Goal: Task Accomplishment & Management: Manage account settings

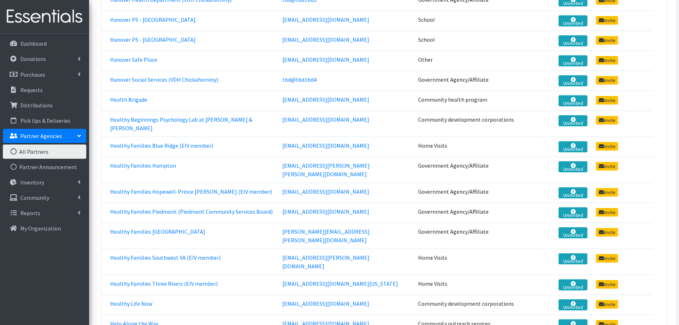
scroll to position [2921, 0]
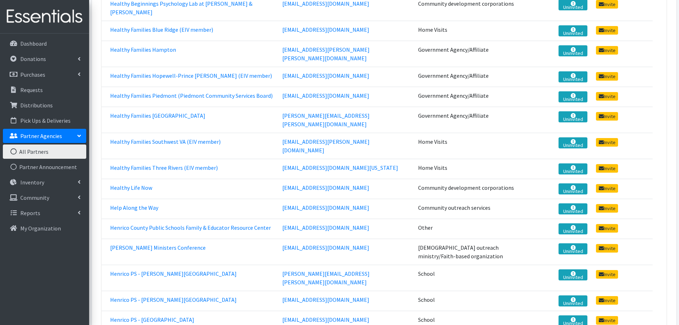
click at [164, 218] on td "Henrico County Public Schools Family & Educator Resource Center" at bounding box center [190, 228] width 176 height 20
click at [164, 224] on link "Henrico County Public Schools Family & Educator Resource Center" at bounding box center [190, 227] width 161 height 7
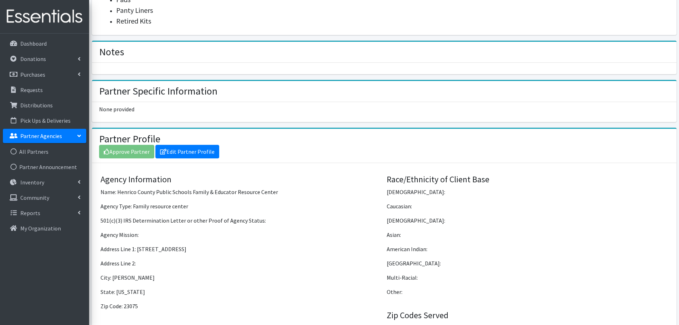
scroll to position [249, 0]
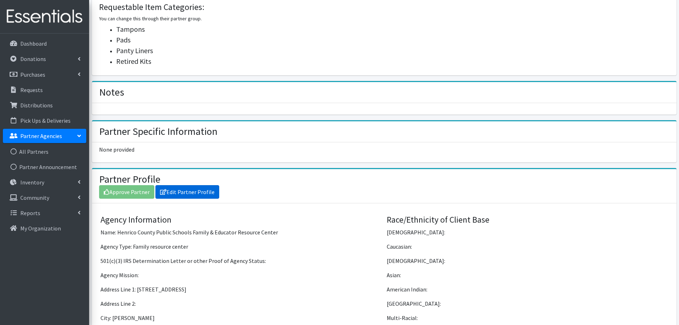
click at [210, 194] on link "Edit Partner Profile" at bounding box center [187, 192] width 64 height 14
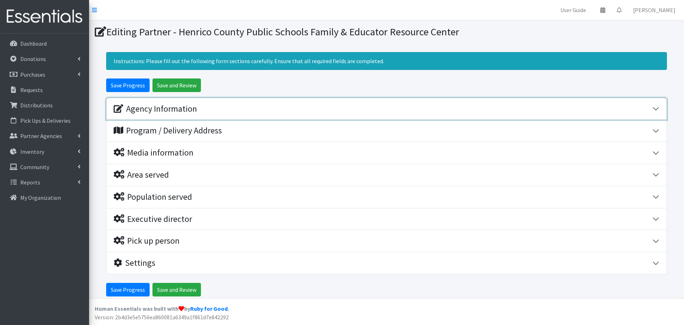
click at [176, 110] on div "Agency Information" at bounding box center [155, 109] width 83 height 10
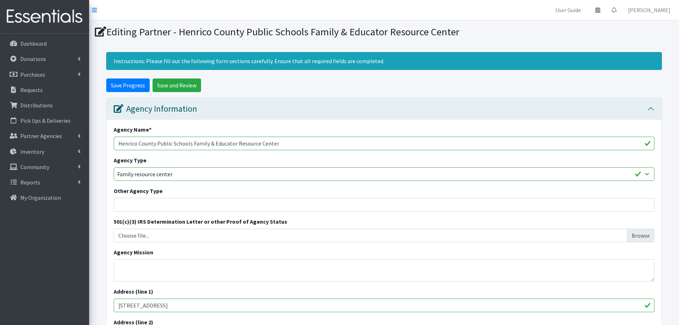
click at [124, 142] on input "Henrico County Public Schools Family & Educator Resource Center" at bounding box center [384, 143] width 540 height 14
click at [166, 143] on input "Henrico County Public Schools Family & Educator Resource Center" at bounding box center [384, 143] width 540 height 14
drag, startPoint x: 193, startPoint y: 143, endPoint x: 323, endPoint y: 143, distance: 130.0
click at [323, 143] on input "Henrico County Public Schools Family & Educator Resource Center" at bounding box center [384, 143] width 540 height 14
paste input "text"
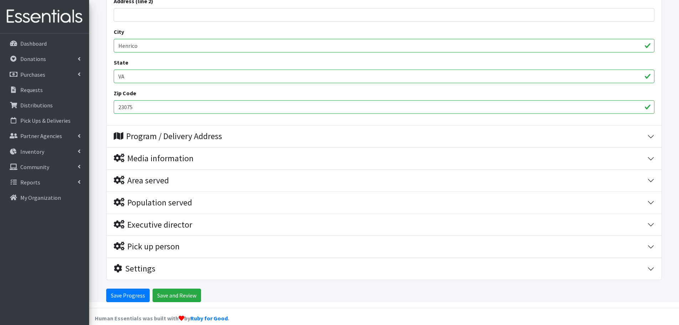
scroll to position [330, 0]
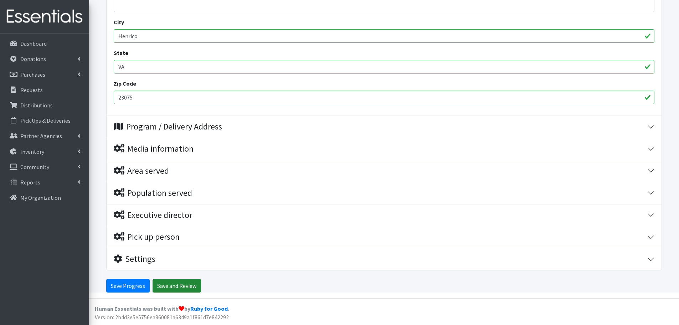
type input "Henrico County Public Schools Family Resource Center"
click at [170, 287] on input "Save and Review" at bounding box center [176, 286] width 48 height 14
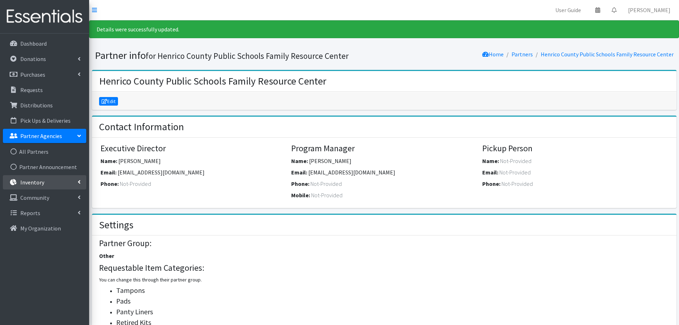
click at [39, 186] on link "Inventory" at bounding box center [44, 182] width 83 height 14
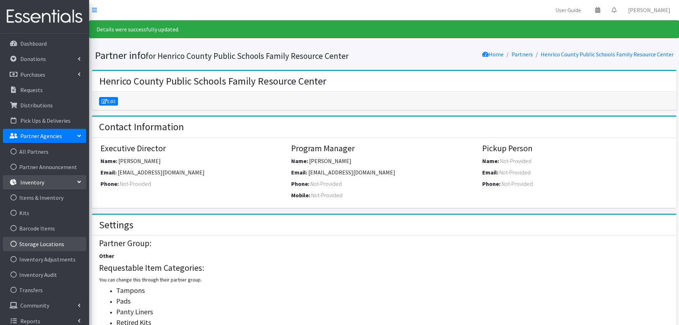
click at [36, 248] on link "Storage Locations" at bounding box center [44, 244] width 83 height 14
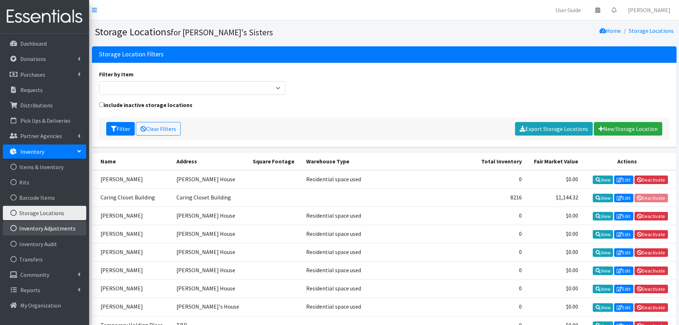
click at [45, 227] on link "Inventory Adjustments" at bounding box center [44, 228] width 83 height 14
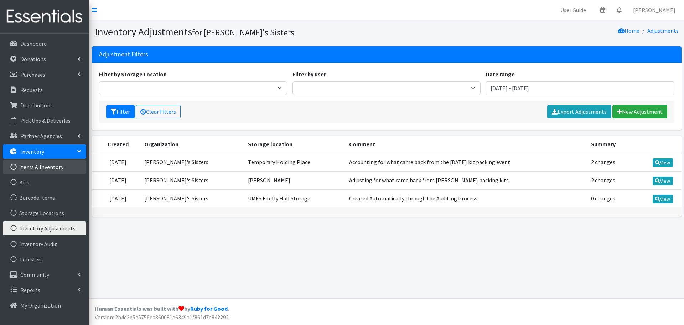
click at [36, 163] on link "Items & Inventory" at bounding box center [44, 167] width 83 height 14
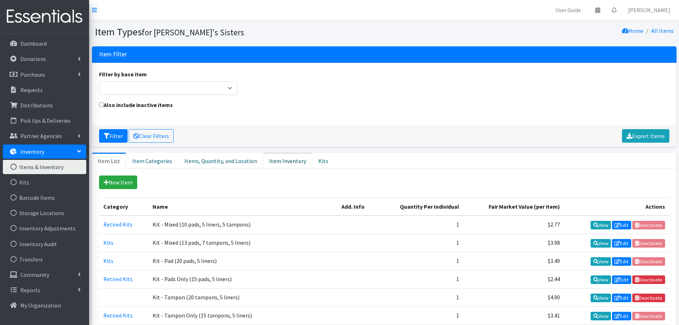
click at [275, 164] on link "Item Inventory" at bounding box center [287, 160] width 49 height 16
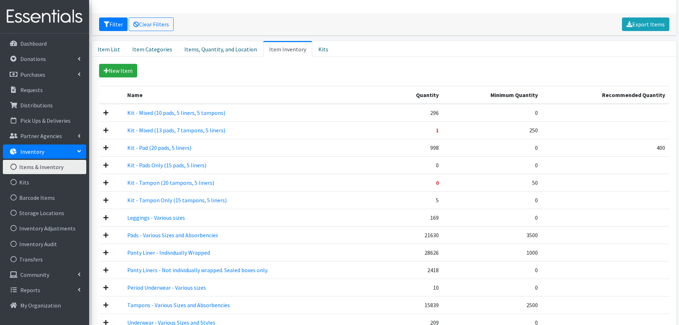
scroll to position [142, 0]
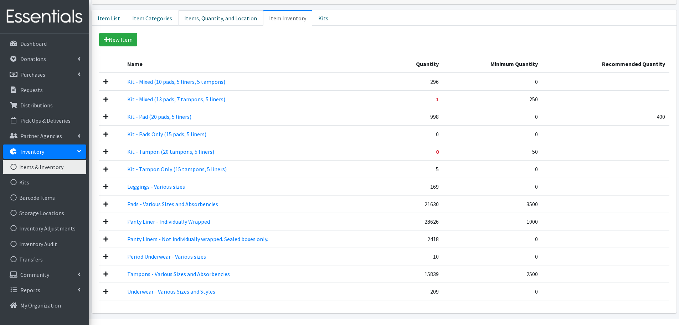
click at [208, 19] on link "Items, Quantity, and Location" at bounding box center [220, 18] width 85 height 16
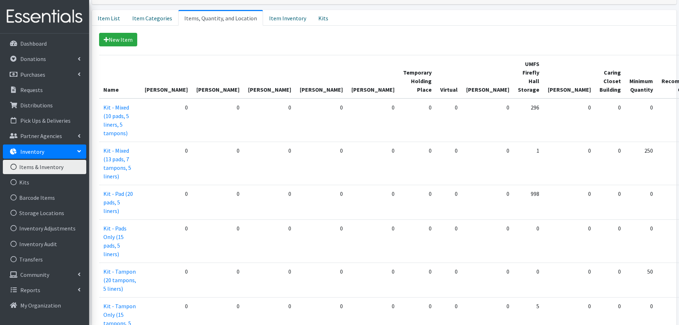
drag, startPoint x: 667, startPoint y: 98, endPoint x: 657, endPoint y: 98, distance: 10.3
copy td "296"
drag, startPoint x: 664, startPoint y: 273, endPoint x: 652, endPoint y: 272, distance: 12.2
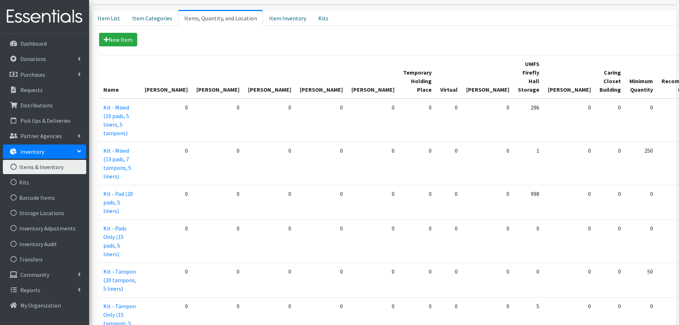
copy td "21630"
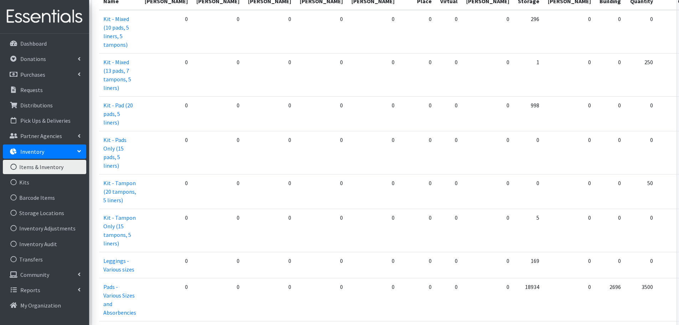
scroll to position [249, 0]
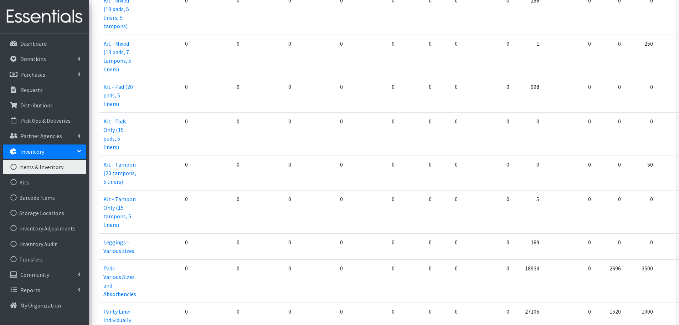
drag, startPoint x: 666, startPoint y: 193, endPoint x: 647, endPoint y: 193, distance: 18.5
copy td "28626"
drag, startPoint x: 665, startPoint y: 279, endPoint x: 650, endPoint y: 278, distance: 15.0
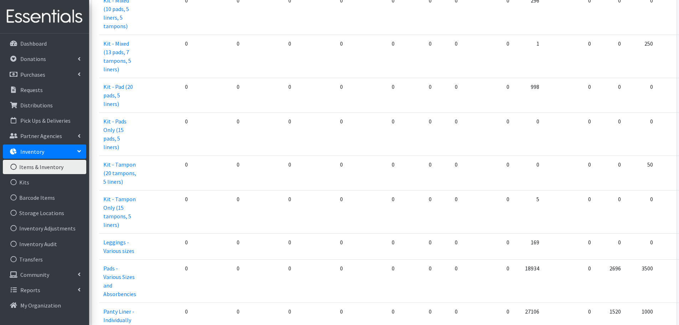
copy td "15839"
